Goal: Information Seeking & Learning: Find specific page/section

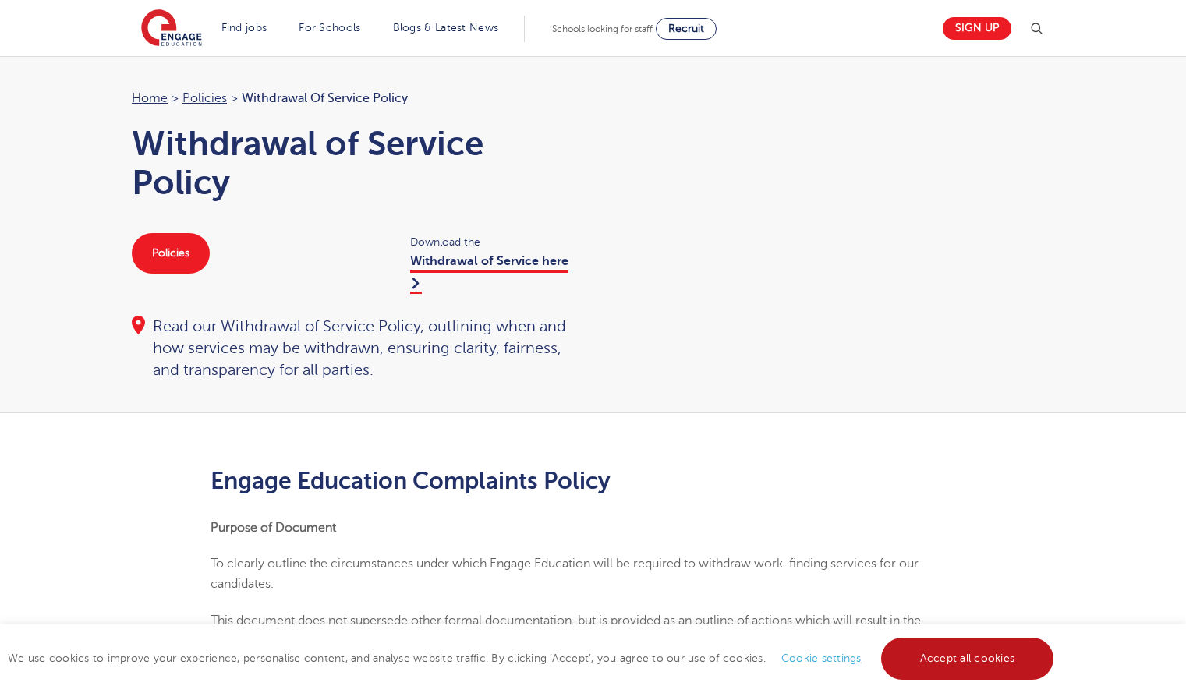
click at [940, 668] on link "Accept all cookies" at bounding box center [967, 659] width 173 height 42
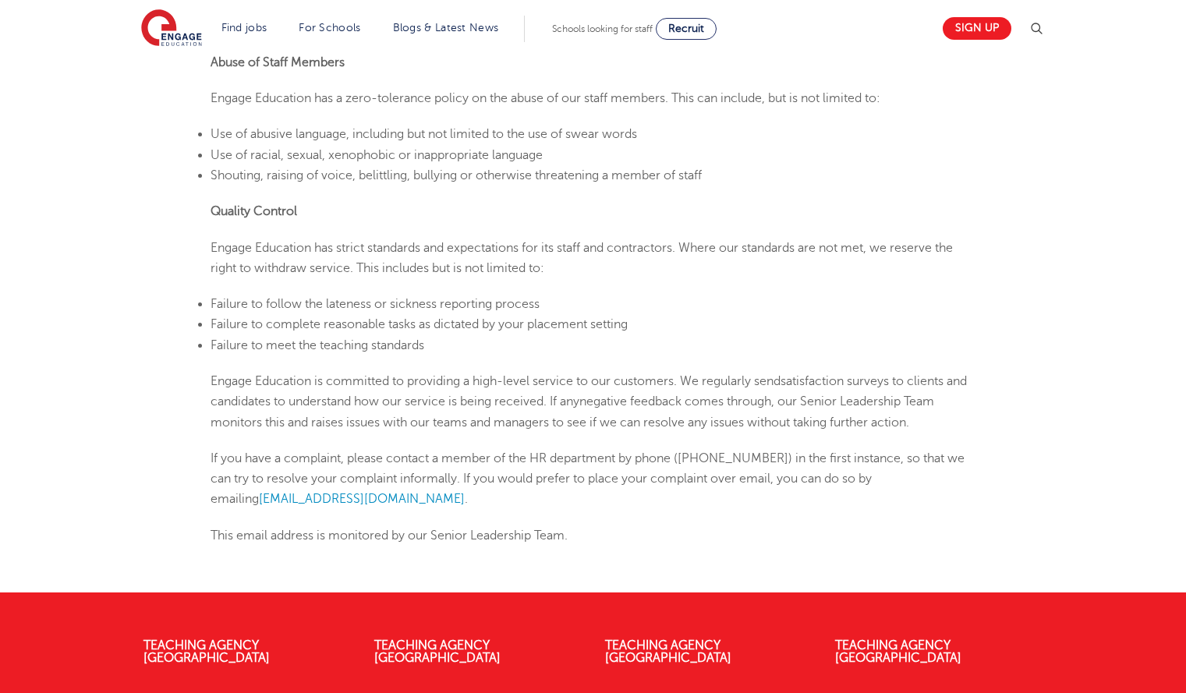
scroll to position [973, 0]
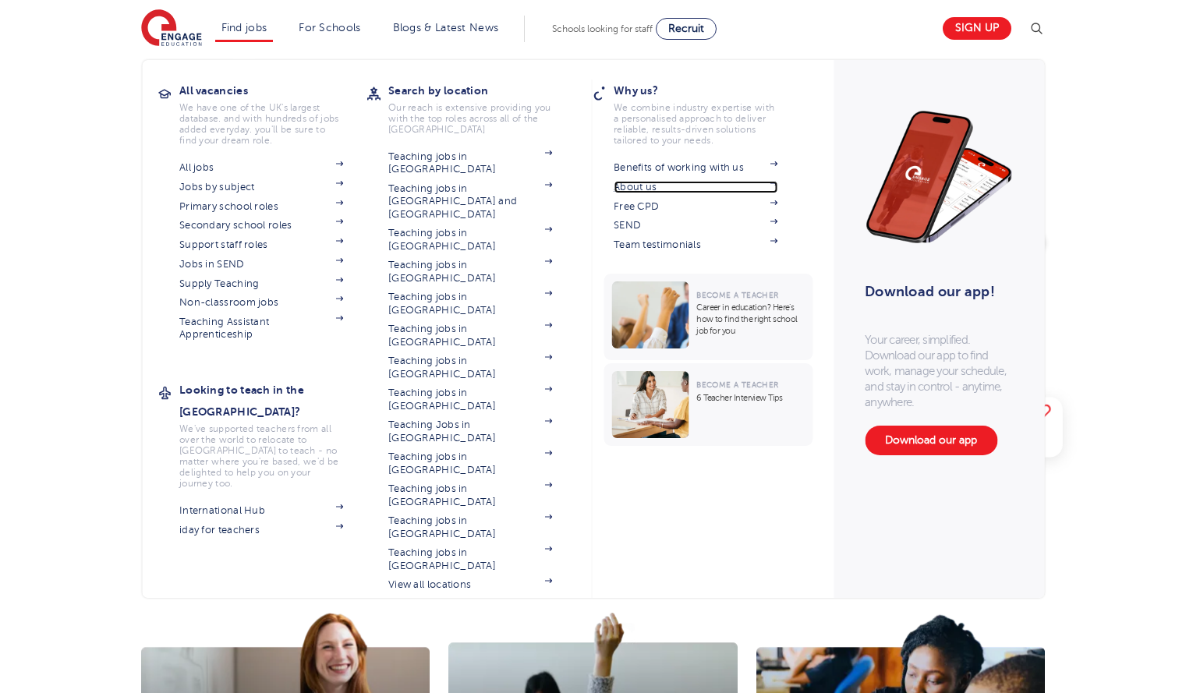
click at [647, 188] on link "About us" at bounding box center [696, 187] width 164 height 12
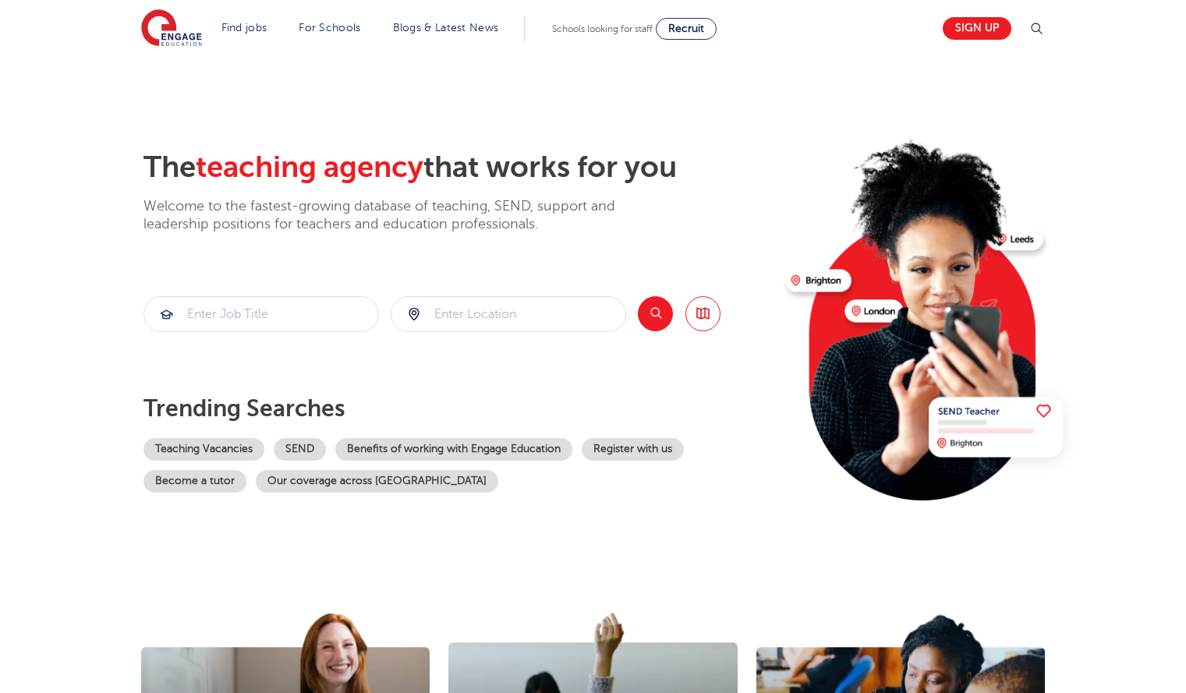
click at [1045, 26] on img at bounding box center [1036, 28] width 19 height 19
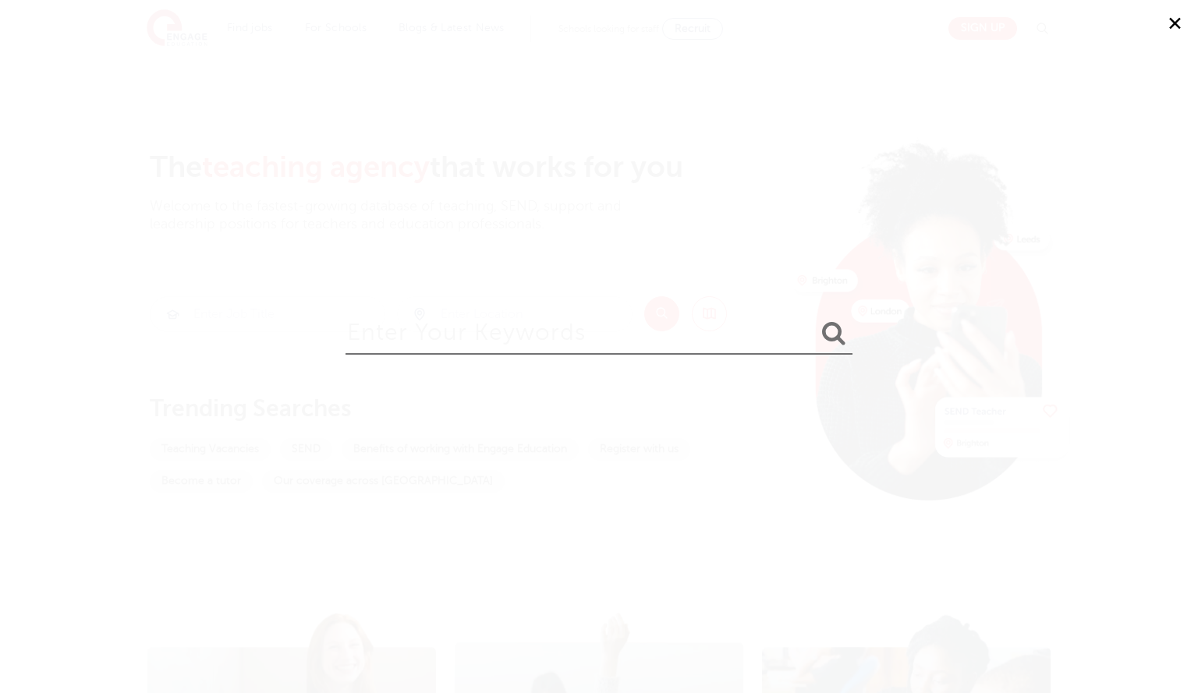
click at [563, 345] on input "search" at bounding box center [598, 329] width 507 height 51
type input "leaving"
click at [815, 320] on button "submit" at bounding box center [833, 334] width 37 height 29
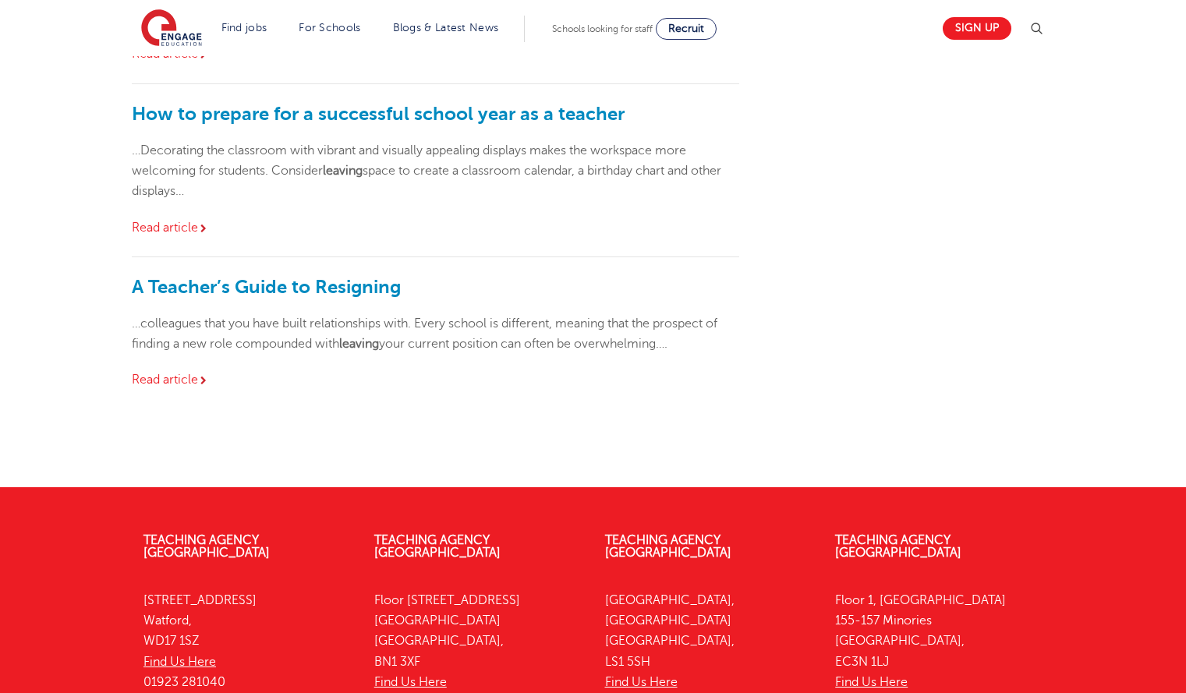
scroll to position [1594, 0]
